Goal: Task Accomplishment & Management: Manage account settings

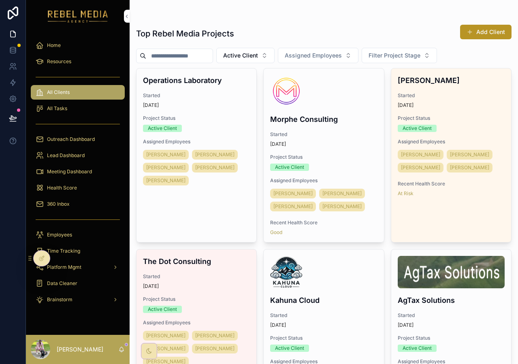
click at [59, 209] on div "360 Inbox" at bounding box center [78, 204] width 84 height 13
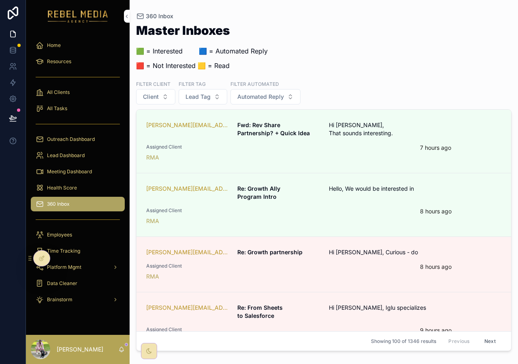
click at [76, 183] on div "Health Score" at bounding box center [78, 187] width 84 height 13
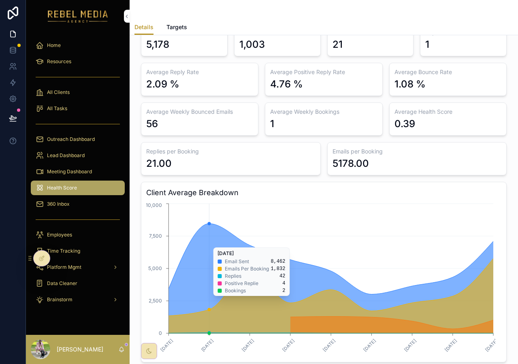
scroll to position [40, 0]
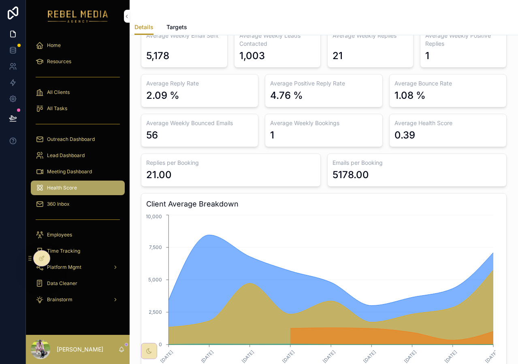
drag, startPoint x: 63, startPoint y: 173, endPoint x: 63, endPoint y: 185, distance: 11.3
click at [63, 173] on span "Meeting Dashboard" at bounding box center [69, 171] width 45 height 6
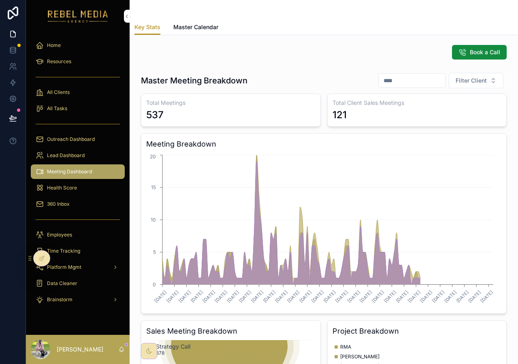
click at [61, 207] on span "360 Inbox" at bounding box center [58, 204] width 23 height 6
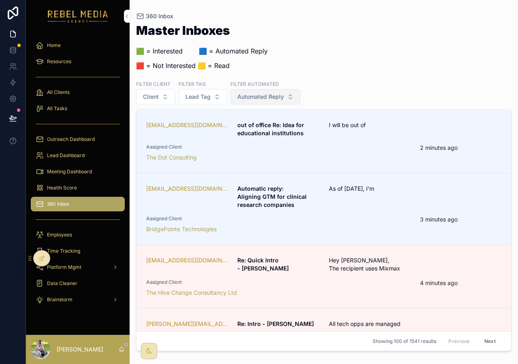
click at [281, 103] on button "Automated Reply" at bounding box center [265, 96] width 70 height 15
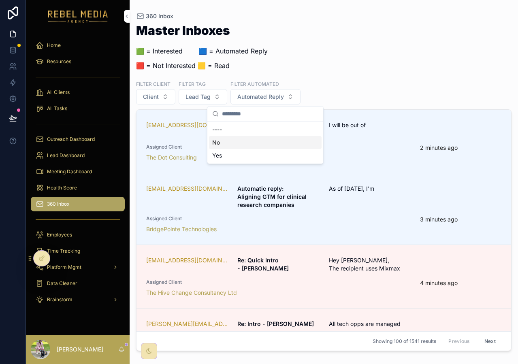
click at [251, 145] on div "No" at bounding box center [265, 142] width 113 height 13
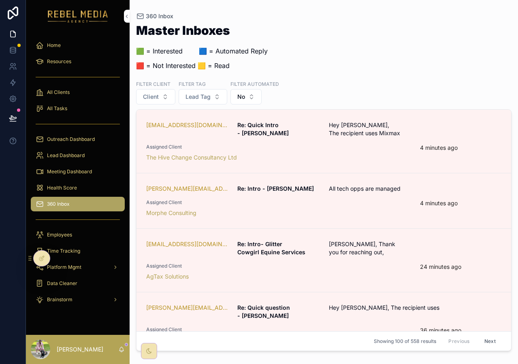
click at [327, 209] on div "Morphe Consulting" at bounding box center [278, 213] width 264 height 8
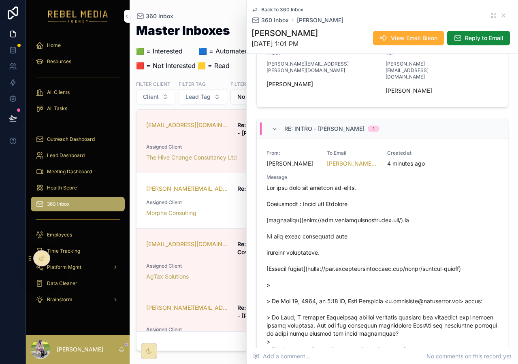
scroll to position [7, 0]
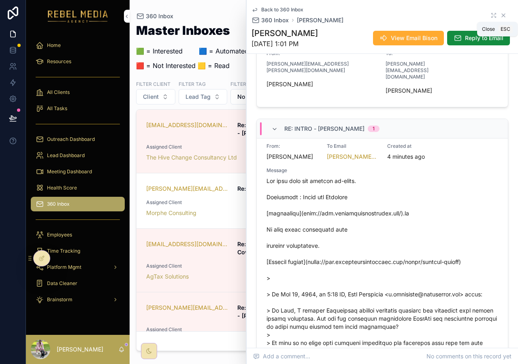
click at [500, 17] on icon "scrollable content" at bounding box center [503, 15] width 6 height 6
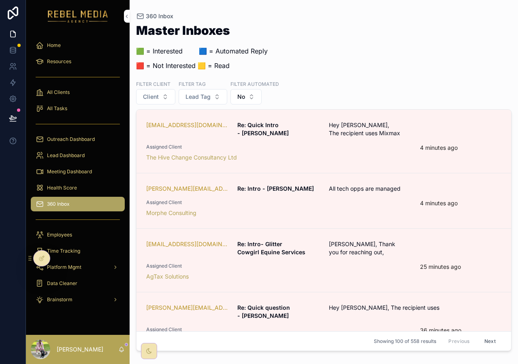
click at [349, 263] on span "Assigned Client" at bounding box center [278, 266] width 264 height 6
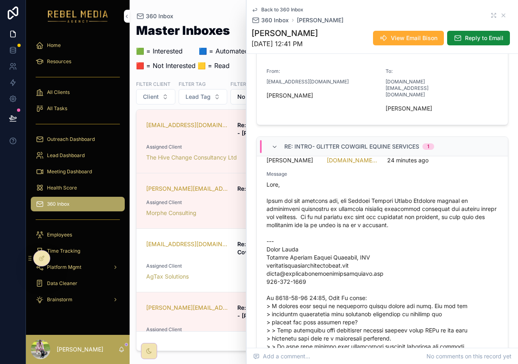
scroll to position [2, 0]
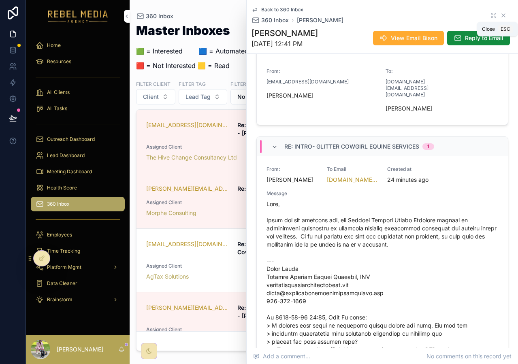
click at [500, 15] on icon "scrollable content" at bounding box center [503, 15] width 6 height 6
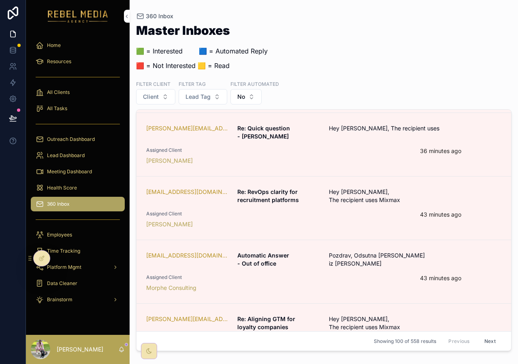
scroll to position [183, 0]
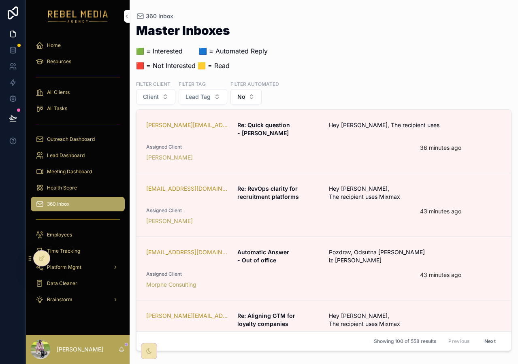
click at [334, 271] on div "Assigned Client Morphe Consulting" at bounding box center [278, 280] width 264 height 18
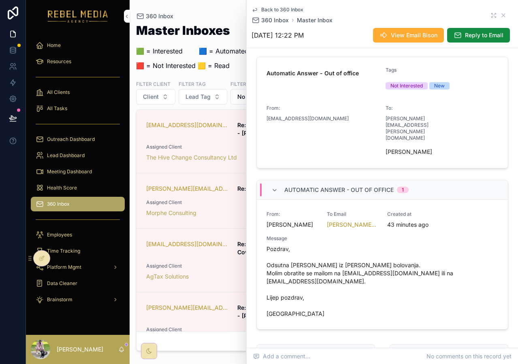
scroll to position [118, 0]
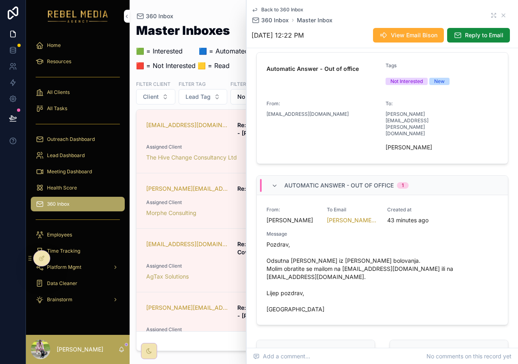
click at [501, 13] on div "Back to 360 Inbox 360 Inbox Master Inbox" at bounding box center [382, 15] width 262 height 18
click at [502, 17] on icon "scrollable content" at bounding box center [503, 15] width 3 height 3
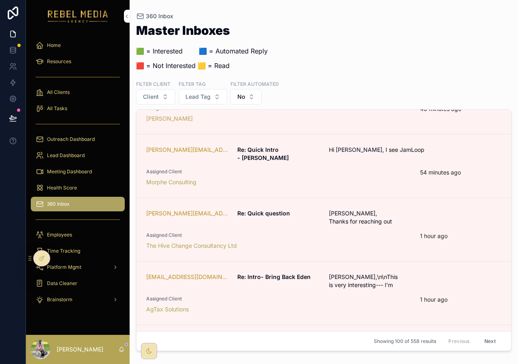
scroll to position [415, 0]
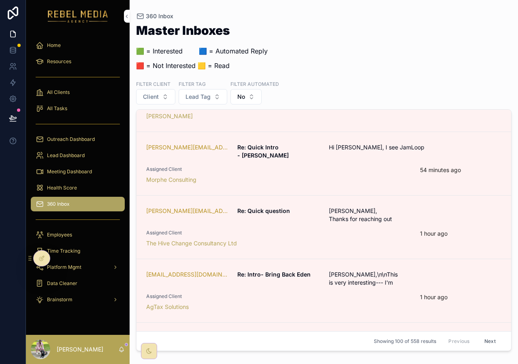
click at [317, 303] on div "AgTax Solutions" at bounding box center [278, 307] width 264 height 8
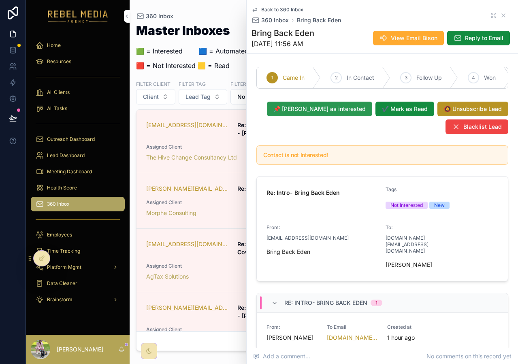
click at [328, 116] on button "📌 [PERSON_NAME] as interested" at bounding box center [319, 109] width 105 height 15
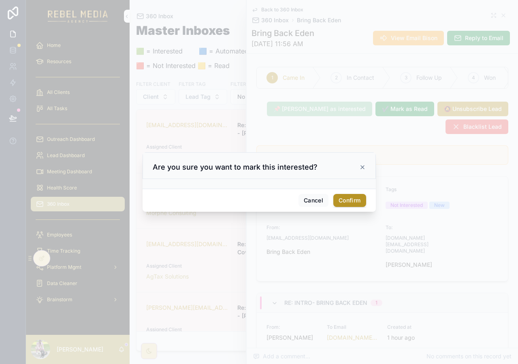
click at [342, 275] on div at bounding box center [259, 182] width 518 height 364
click at [356, 197] on button "Confirm" at bounding box center [349, 200] width 32 height 13
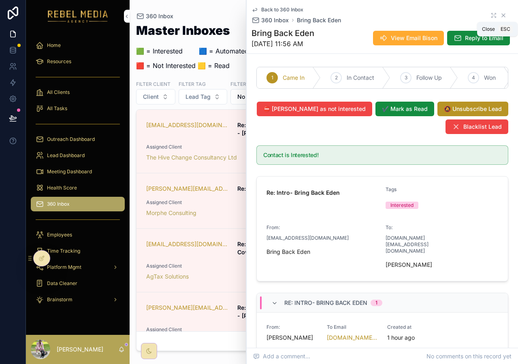
click at [500, 14] on icon "scrollable content" at bounding box center [503, 15] width 6 height 6
click at [499, 14] on div "360 Inbox" at bounding box center [323, 16] width 375 height 6
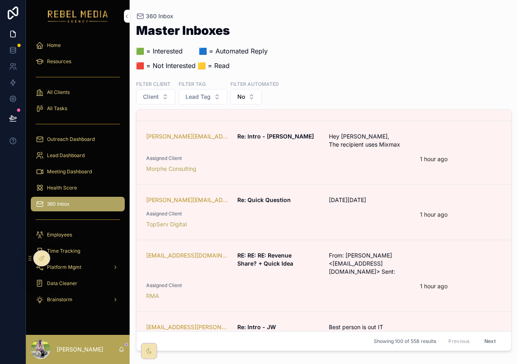
scroll to position [871, 0]
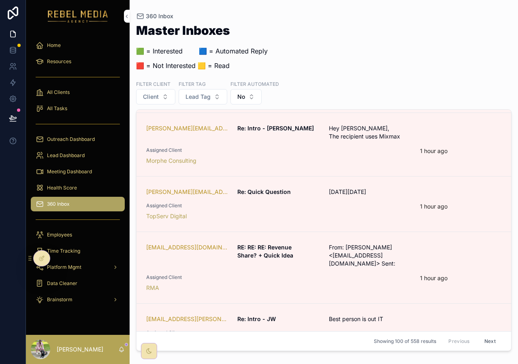
click at [337, 274] on span "Assigned Client" at bounding box center [278, 277] width 264 height 6
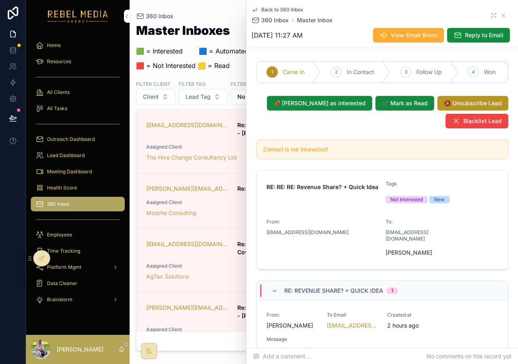
scroll to position [0, 65]
click at [426, 72] on span "Won" at bounding box center [432, 72] width 12 height 8
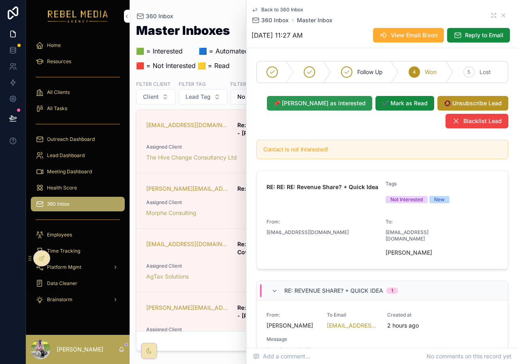
click at [343, 107] on span "📌 [PERSON_NAME] as interested" at bounding box center [319, 103] width 92 height 8
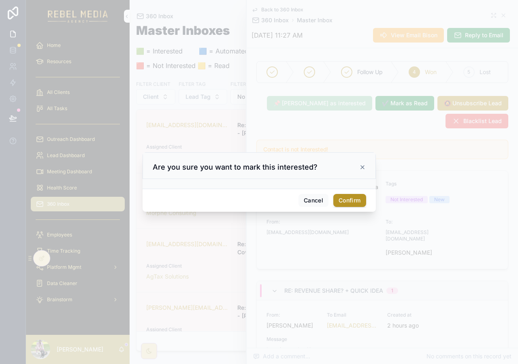
click at [347, 190] on div "Cancel Confirm" at bounding box center [259, 200] width 233 height 23
click at [347, 196] on button "Confirm" at bounding box center [349, 200] width 32 height 13
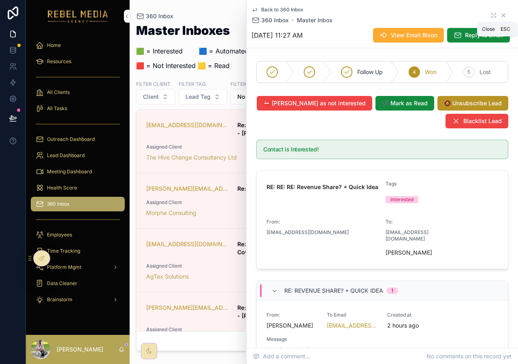
click at [500, 15] on icon "scrollable content" at bounding box center [503, 15] width 6 height 6
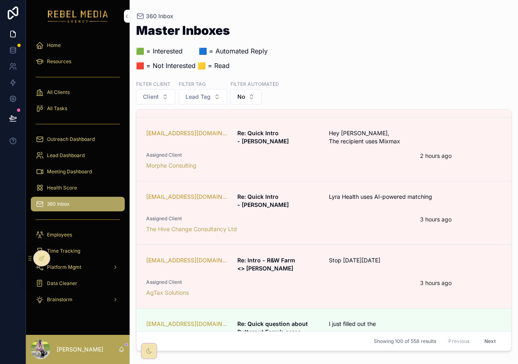
scroll to position [2267, 0]
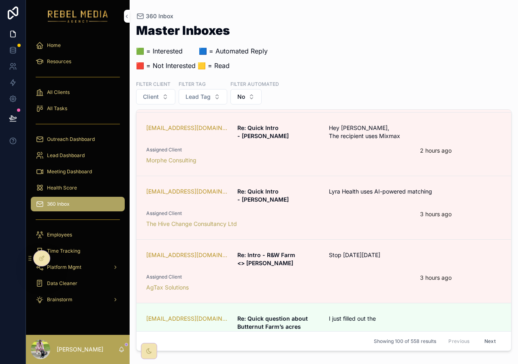
click at [325, 210] on div "Assigned Client The Hive Change Consultancy Ltd" at bounding box center [278, 219] width 264 height 18
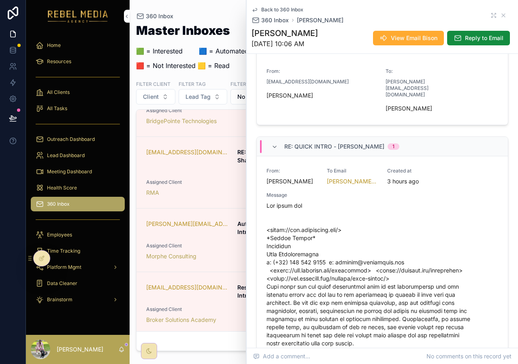
scroll to position [28, 0]
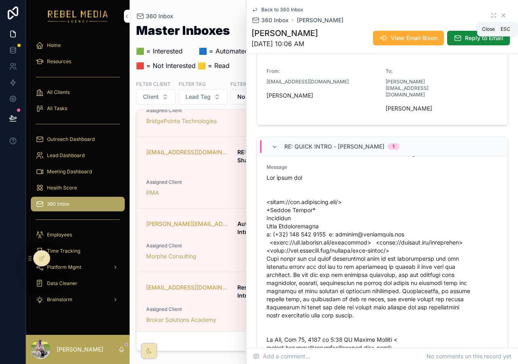
click at [500, 18] on icon "scrollable content" at bounding box center [503, 15] width 6 height 6
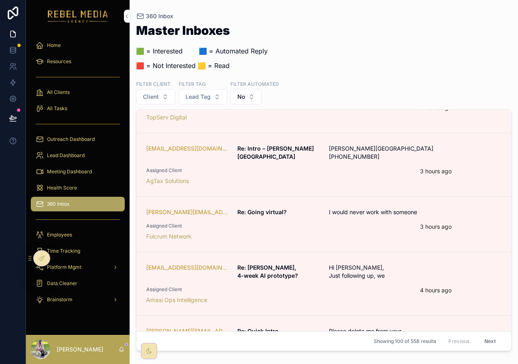
scroll to position [2754, 0]
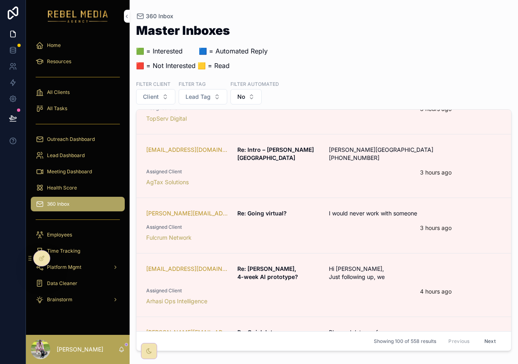
click at [349, 234] on div "Fulcrum Network" at bounding box center [278, 238] width 264 height 8
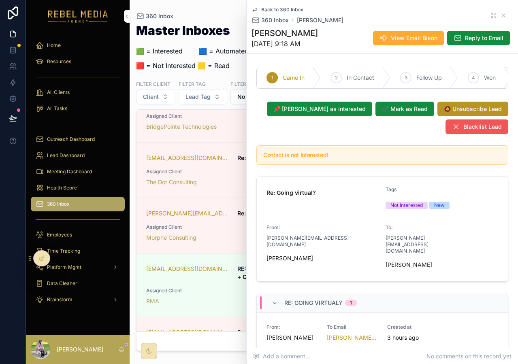
click at [463, 131] on span "Blacklist Lead" at bounding box center [482, 127] width 38 height 8
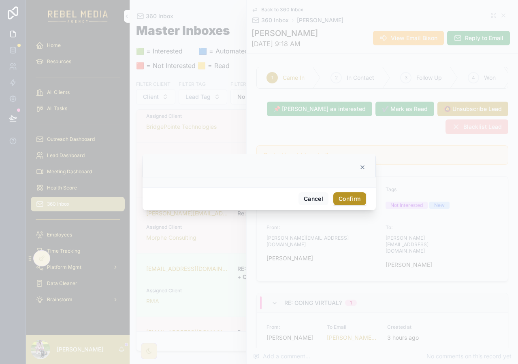
click at [350, 203] on button "Confirm" at bounding box center [349, 198] width 32 height 13
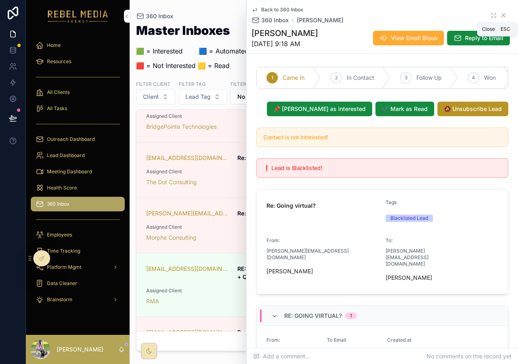
click at [500, 12] on icon "scrollable content" at bounding box center [503, 15] width 6 height 6
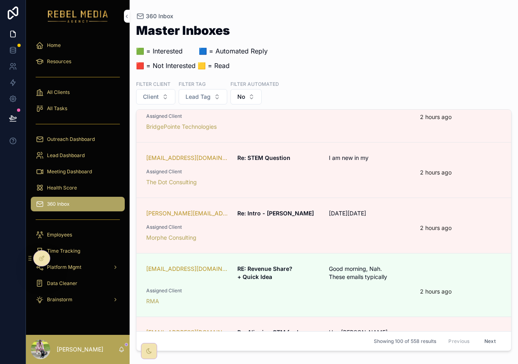
click at [77, 192] on div "Health Score" at bounding box center [78, 187] width 84 height 13
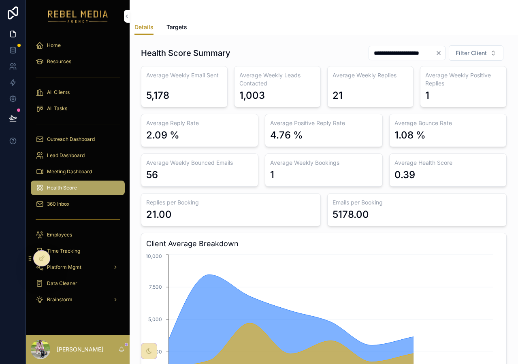
click at [81, 172] on span "Meeting Dashboard" at bounding box center [69, 171] width 45 height 6
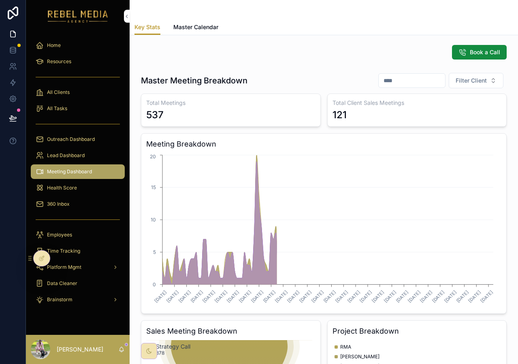
click at [82, 152] on div "Lead Dashboard" at bounding box center [78, 155] width 84 height 13
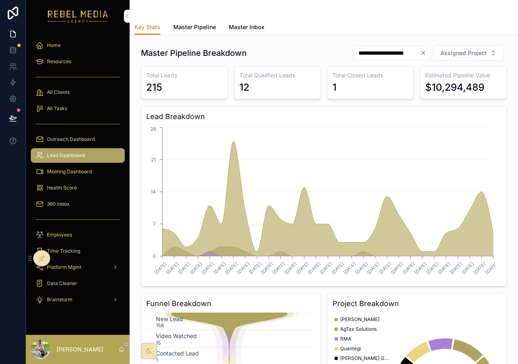
click at [79, 139] on span "Outreach Dashboard" at bounding box center [71, 139] width 48 height 6
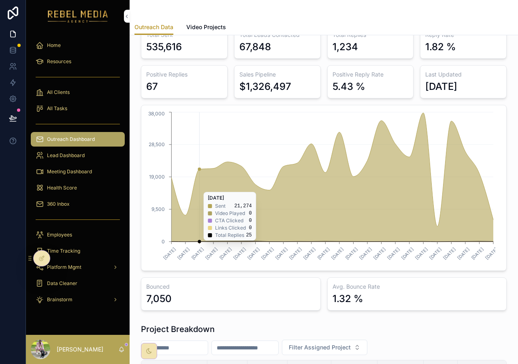
scroll to position [50, 0]
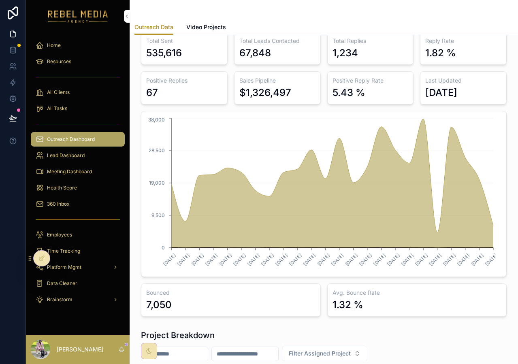
click at [56, 101] on div "All Tasks" at bounding box center [78, 108] width 104 height 16
drag, startPoint x: 60, startPoint y: 96, endPoint x: 29, endPoint y: 143, distance: 55.3
click at [60, 96] on div "All Clients" at bounding box center [78, 92] width 84 height 13
